Goal: Information Seeking & Learning: Check status

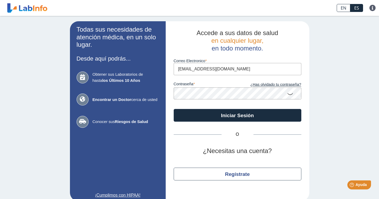
type input "[EMAIL_ADDRESS][DOMAIN_NAME]"
click at [342, 118] on div "Todas sus necesidades de atención médica, en un solo lugar. Desde aquí podrás..…" at bounding box center [189, 111] width 379 height 191
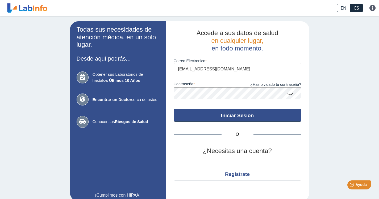
click at [243, 119] on button "Iniciar Sesión" at bounding box center [238, 115] width 128 height 13
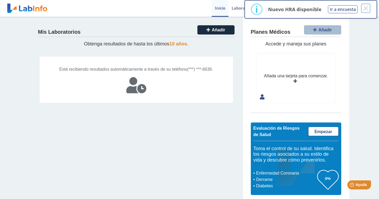
click at [369, 9] on button "×" at bounding box center [366, 8] width 10 height 10
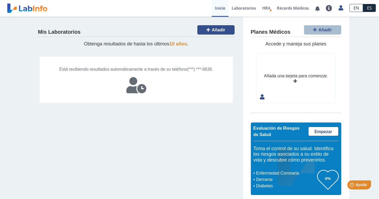
click at [219, 30] on span "Añadir" at bounding box center [219, 30] width 14 height 5
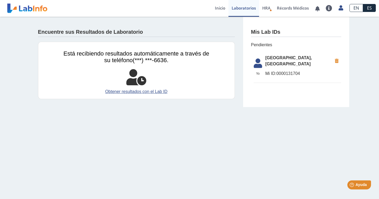
click at [147, 91] on link "Obtener resultados con el Lab ID" at bounding box center [137, 92] width 146 height 6
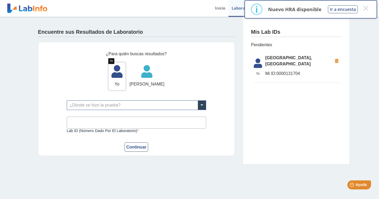
click at [112, 73] on icon at bounding box center [117, 73] width 18 height 16
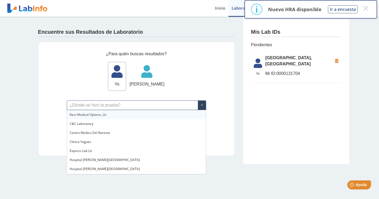
click at [142, 105] on input "text" at bounding box center [136, 105] width 139 height 9
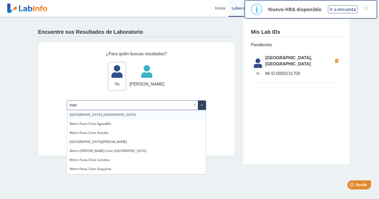
type input "metr"
click at [120, 114] on span "[GEOGRAPHIC_DATA], [GEOGRAPHIC_DATA]" at bounding box center [103, 115] width 66 height 5
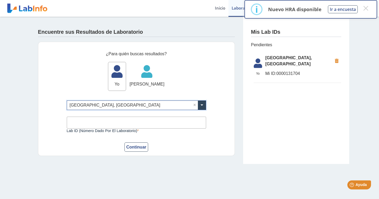
click at [135, 123] on input "Lab ID (número dado por el laboratorio)" at bounding box center [136, 123] width 139 height 12
type input "131704"
click at [139, 147] on button "Continuar" at bounding box center [137, 147] width 24 height 9
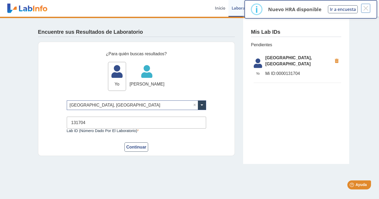
click at [364, 9] on button "×" at bounding box center [366, 8] width 10 height 10
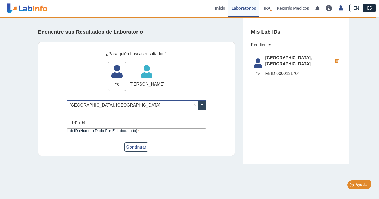
drag, startPoint x: 89, startPoint y: 126, endPoint x: 52, endPoint y: 121, distance: 36.8
click at [52, 121] on div "¿Para quién buscas resultados? Yo Yo [PERSON_NAME] [PERSON_NAME] ¿Dónde se hizo…" at bounding box center [136, 99] width 197 height 115
click at [291, 9] on link "Récords Médicos" at bounding box center [293, 8] width 38 height 17
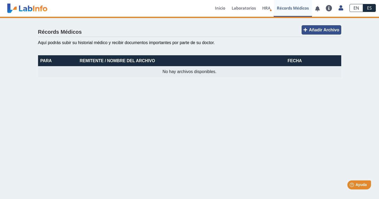
click at [334, 31] on span "Añadir Archivo" at bounding box center [324, 30] width 30 height 5
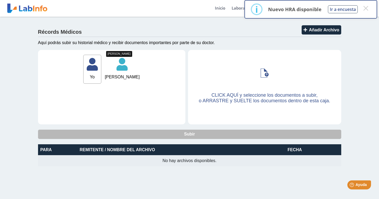
click at [118, 65] on icon at bounding box center [122, 66] width 35 height 16
click at [292, 99] on span "o ARRASTRE y SUELTE los documentos dentro de esta caja." at bounding box center [264, 100] width 131 height 5
click at [0, 0] on input "CLICK AQUÍ y seleccione los documentos a subir, o ARRASTRE y SUELTE los documen…" at bounding box center [0, 0] width 0 height 0
click at [367, 8] on button "×" at bounding box center [366, 8] width 10 height 10
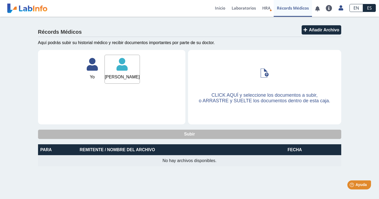
click at [363, 90] on div "Récords Médicos Añadir Archivo Aquí podrás subir su historial médico y recibir …" at bounding box center [189, 96] width 379 height 158
click at [238, 8] on link "Laboratorios" at bounding box center [244, 8] width 31 height 17
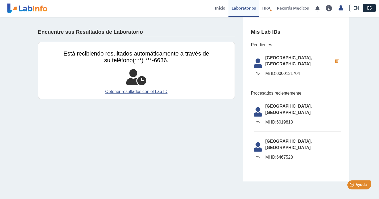
click at [245, 25] on link "Lab List" at bounding box center [249, 25] width 40 height 16
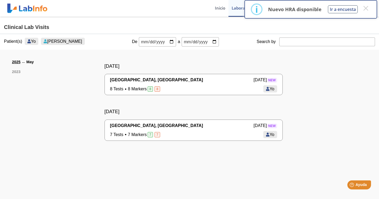
click at [177, 132] on div "7 Tests 7 Markers 7 [DEMOGRAPHIC_DATA] Yo" at bounding box center [193, 135] width 167 height 6
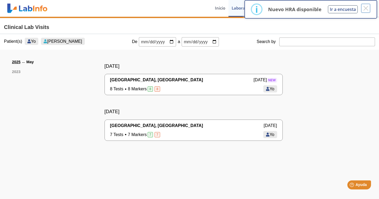
click at [368, 7] on button "×" at bounding box center [366, 8] width 10 height 10
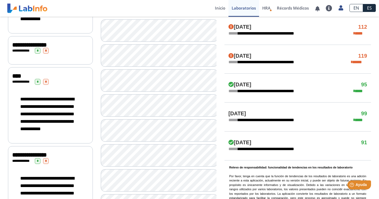
scroll to position [293, 0]
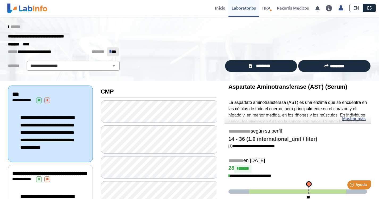
scroll to position [27, 0]
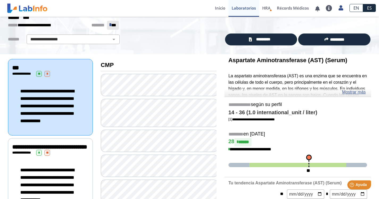
click at [358, 93] on link "Mostrar más" at bounding box center [354, 92] width 24 height 6
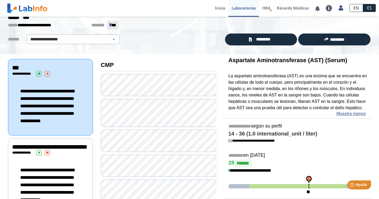
click at [111, 41] on select "**********" at bounding box center [73, 39] width 90 height 6
click at [171, 52] on div "**********" at bounding box center [189, 22] width 379 height 64
click at [111, 25] on span "**" at bounding box center [113, 25] width 5 height 4
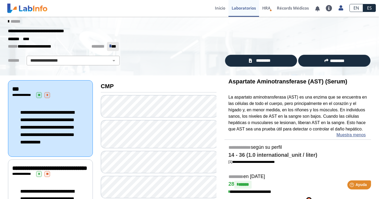
scroll to position [0, 0]
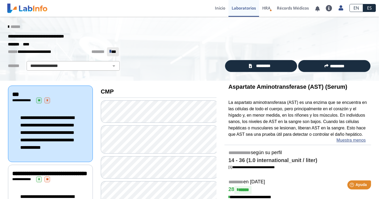
click at [11, 26] on span "******" at bounding box center [16, 27] width 10 height 4
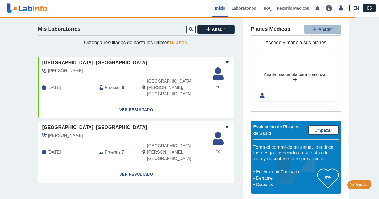
click at [248, 7] on link "Laboratorios" at bounding box center [244, 8] width 31 height 17
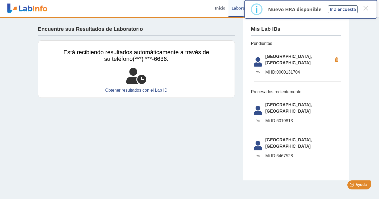
click at [163, 90] on link "Obtener resultados con el Lab ID" at bounding box center [137, 90] width 146 height 6
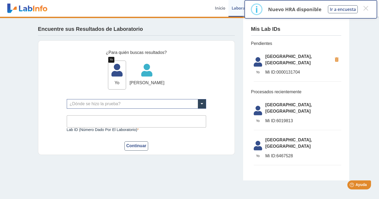
click at [109, 85] on span "Yo" at bounding box center [117, 83] width 18 height 6
click at [112, 77] on icon at bounding box center [117, 72] width 18 height 16
click at [367, 9] on button "×" at bounding box center [366, 8] width 10 height 10
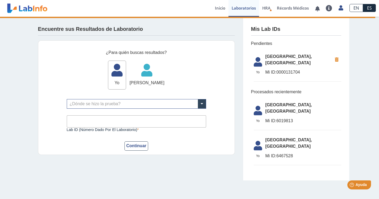
click at [242, 6] on link "Laboratorios" at bounding box center [244, 8] width 31 height 17
click at [249, 23] on link "Lab List" at bounding box center [249, 25] width 40 height 16
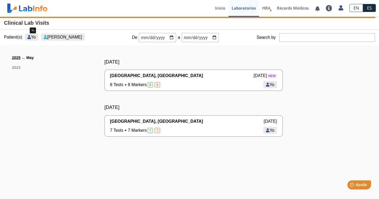
click at [31, 36] on span "Yo" at bounding box center [33, 37] width 5 height 5
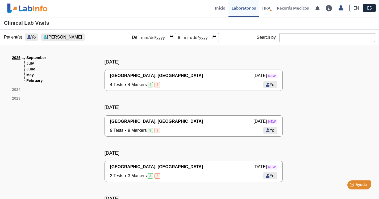
click at [209, 86] on div "4 Tests 4 Markers 4 [DEMOGRAPHIC_DATA] Yo" at bounding box center [193, 85] width 167 height 6
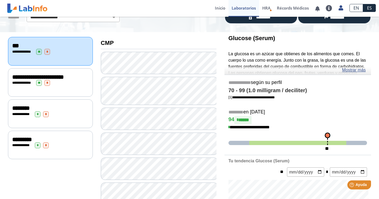
scroll to position [53, 0]
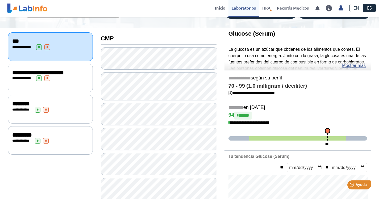
click at [358, 67] on link "Mostrar más" at bounding box center [354, 66] width 24 height 6
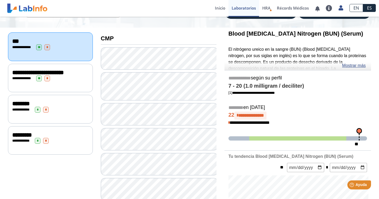
click at [358, 66] on link "Mostrar más" at bounding box center [354, 66] width 24 height 6
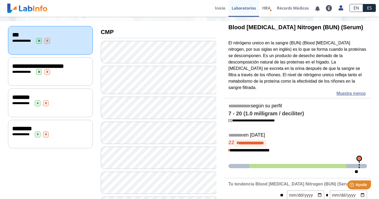
scroll to position [53, 0]
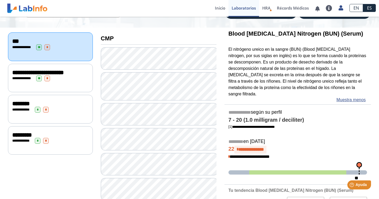
drag, startPoint x: 225, startPoint y: 33, endPoint x: 270, endPoint y: 34, distance: 44.5
click at [270, 34] on div "Blood [MEDICAL_DATA] Nitrogen (BUN) (Serum) El nitrógeno ureico en la sangre (B…" at bounding box center [298, 66] width 147 height 77
click at [270, 34] on b "Blood [MEDICAL_DATA] Nitrogen (BUN) (Serum)" at bounding box center [296, 33] width 135 height 7
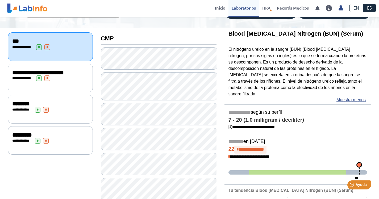
click at [320, 32] on b "Blood [MEDICAL_DATA] Nitrogen (BUN) (Serum)" at bounding box center [296, 33] width 135 height 7
drag, startPoint x: 333, startPoint y: 35, endPoint x: 242, endPoint y: 33, distance: 91.3
click at [242, 33] on h3 "Blood [MEDICAL_DATA] Nitrogen (BUN) (Serum)" at bounding box center [298, 33] width 139 height 7
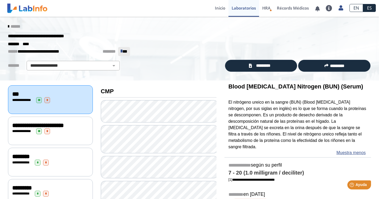
scroll to position [0, 0]
drag, startPoint x: 316, startPoint y: 88, endPoint x: 207, endPoint y: 88, distance: 108.6
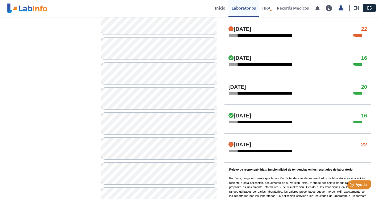
scroll to position [319, 0]
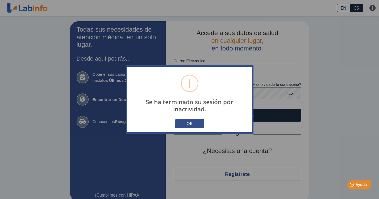
type input "[EMAIL_ADDRESS][DOMAIN_NAME]"
click at [189, 125] on button "OK" at bounding box center [189, 123] width 29 height 9
